Goal: Share content

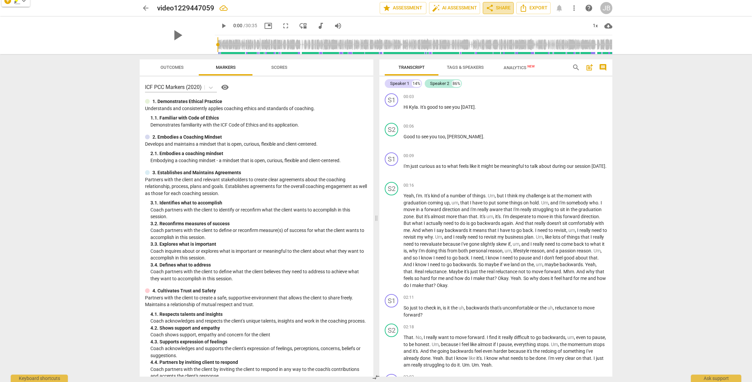
click at [502, 11] on span "share Share" at bounding box center [498, 8] width 25 height 8
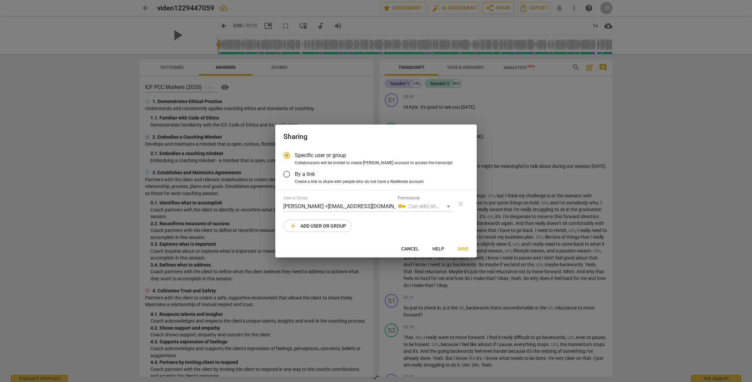
radio input "false"
click at [288, 174] on input "By a link" at bounding box center [287, 174] width 16 height 16
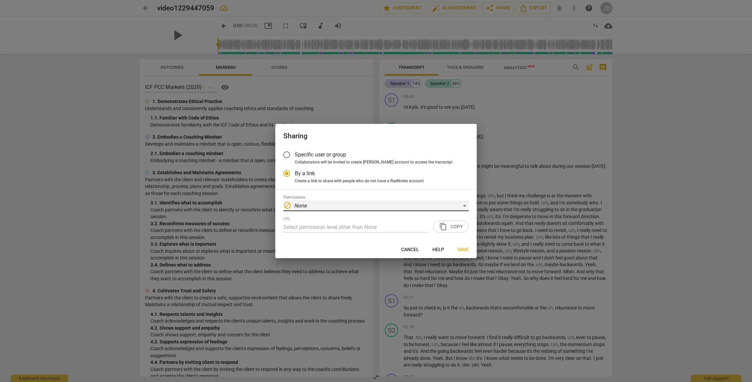
click at [464, 204] on div "block None" at bounding box center [375, 205] width 185 height 11
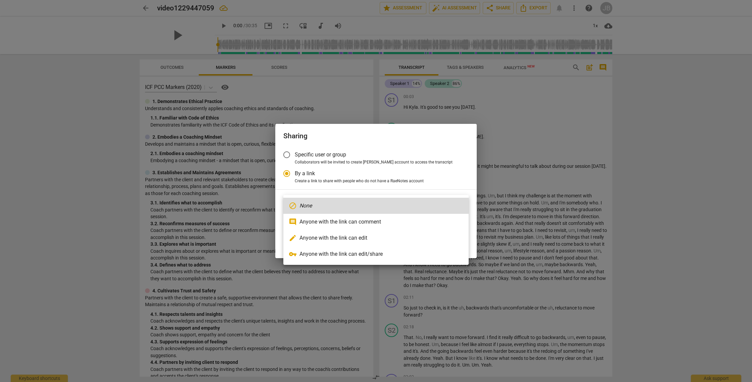
click at [384, 238] on li "edit Anyone with the link can edit" at bounding box center [375, 238] width 185 height 16
radio input "false"
type input "[URL][DOMAIN_NAME]"
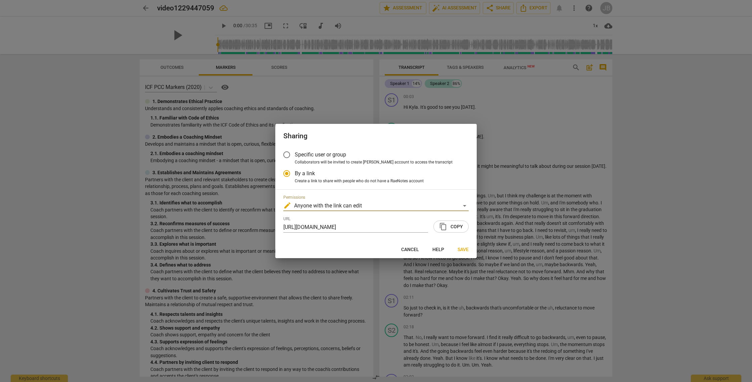
click at [458, 227] on span "content_copy Copy" at bounding box center [451, 227] width 24 height 8
click at [461, 248] on span "Save" at bounding box center [463, 249] width 11 height 7
radio input "false"
